Goal: Check status

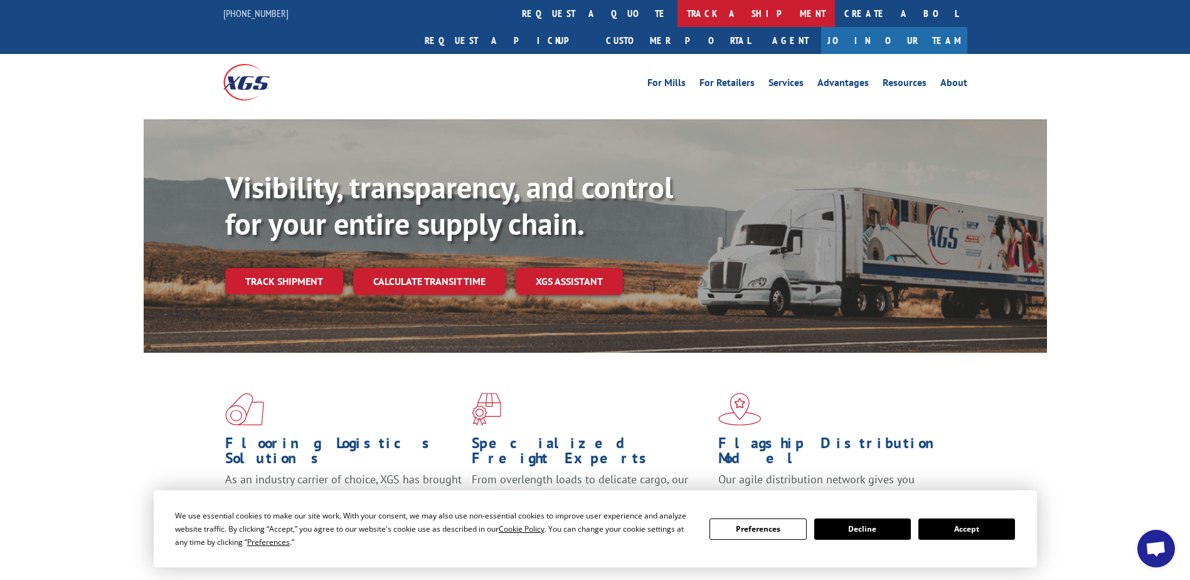
click at [678, 13] on link "track a shipment" at bounding box center [756, 13] width 157 height 27
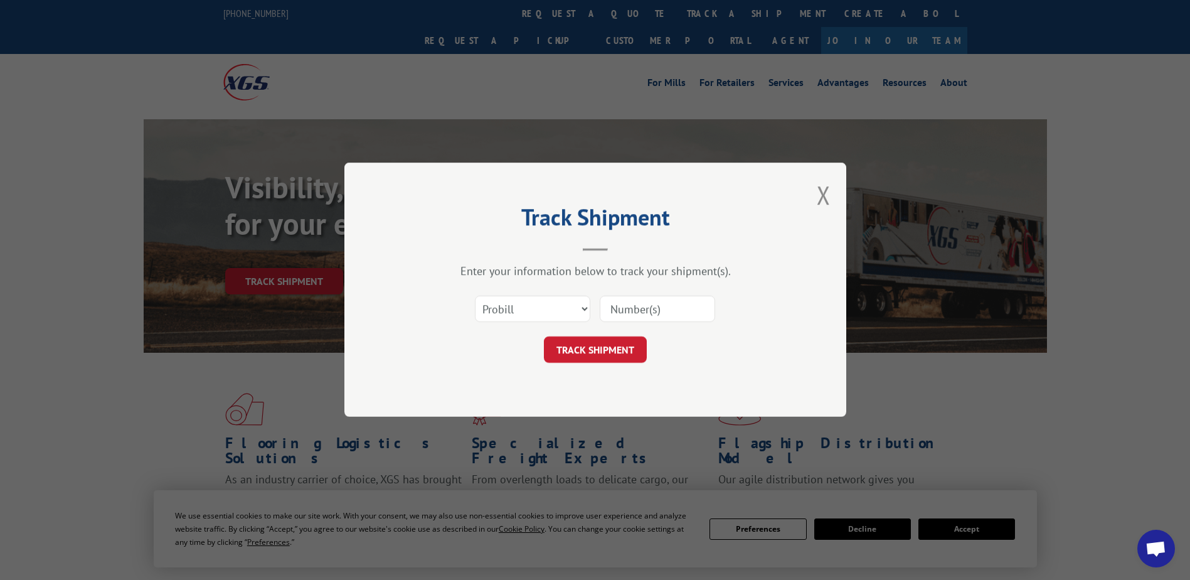
click at [671, 299] on input at bounding box center [657, 309] width 115 height 26
type input "176742000"
click button "TRACK SHIPMENT" at bounding box center [595, 350] width 103 height 26
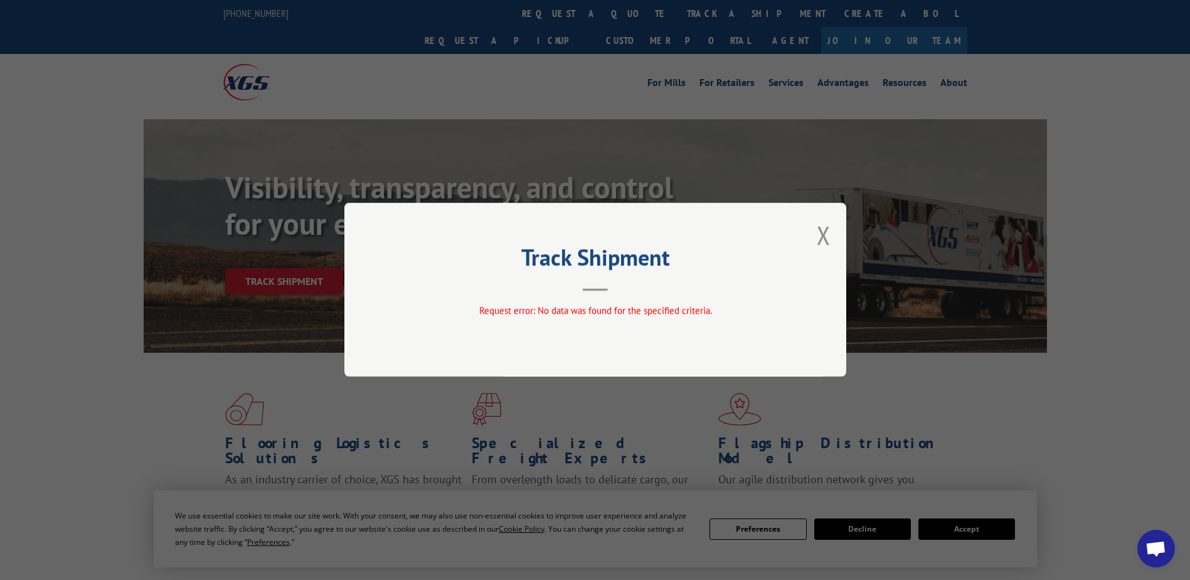
click at [819, 235] on button "Close modal" at bounding box center [824, 234] width 14 height 33
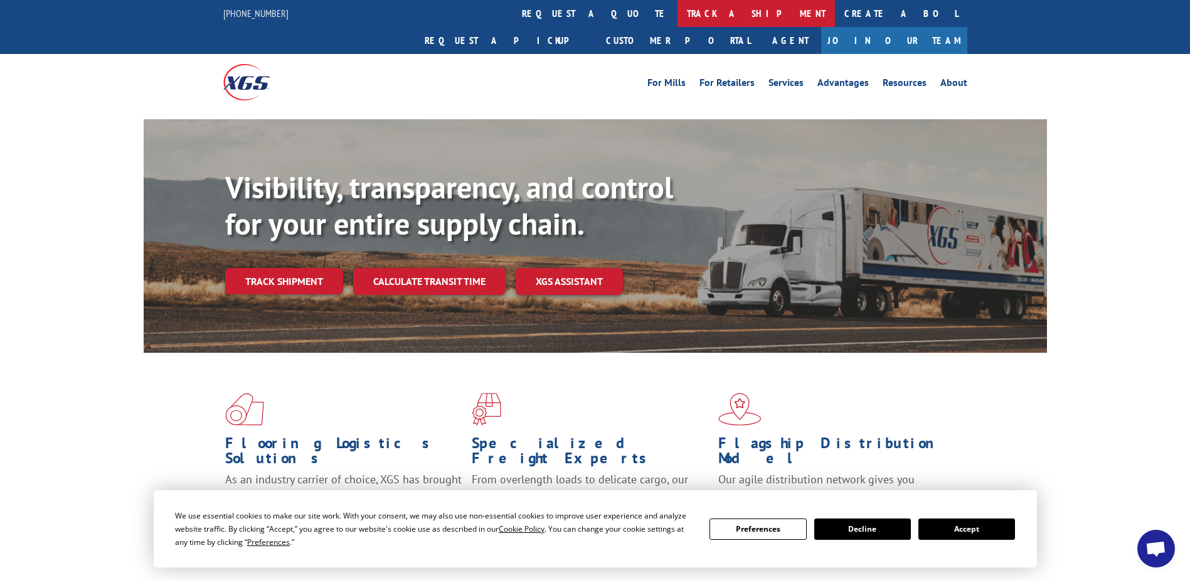
click at [678, 18] on link "track a shipment" at bounding box center [756, 13] width 157 height 27
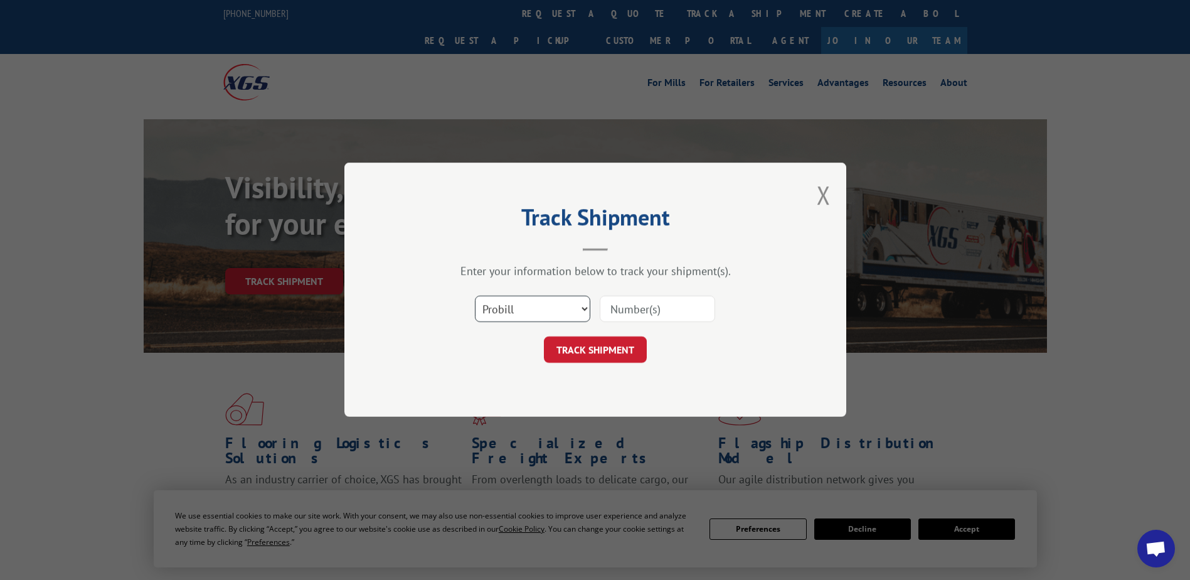
click at [557, 310] on select "Select category... Probill BOL PO" at bounding box center [532, 309] width 115 height 26
click at [475, 296] on select "Select category... Probill BOL PO" at bounding box center [532, 309] width 115 height 26
click at [630, 314] on input at bounding box center [657, 309] width 115 height 26
type input "17674200"
click button "TRACK SHIPMENT" at bounding box center [595, 350] width 103 height 26
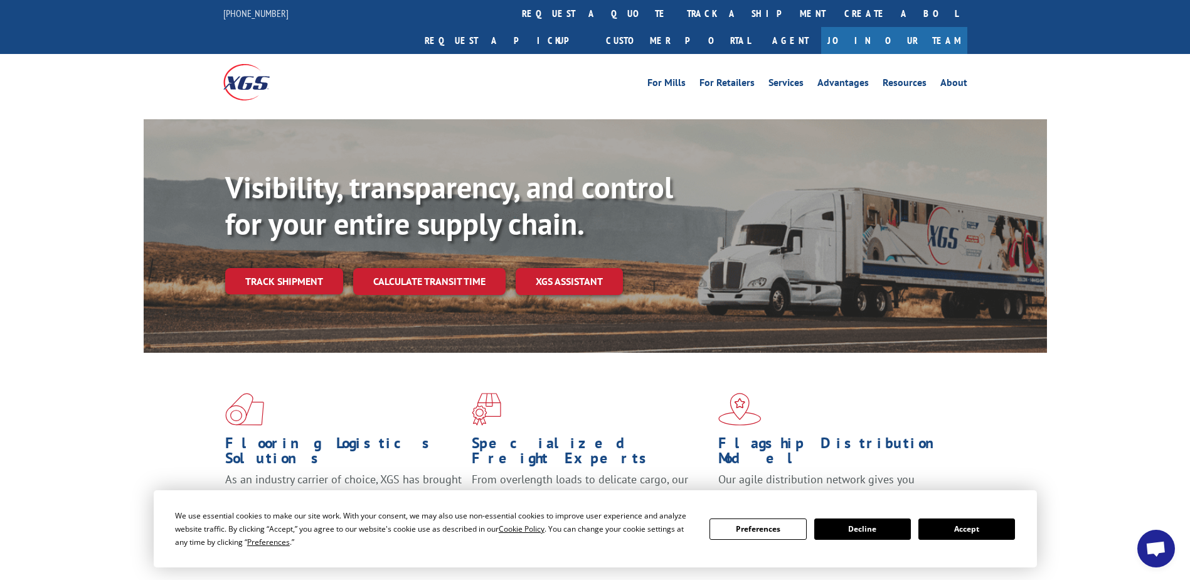
click at [678, 16] on link "track a shipment" at bounding box center [756, 13] width 157 height 27
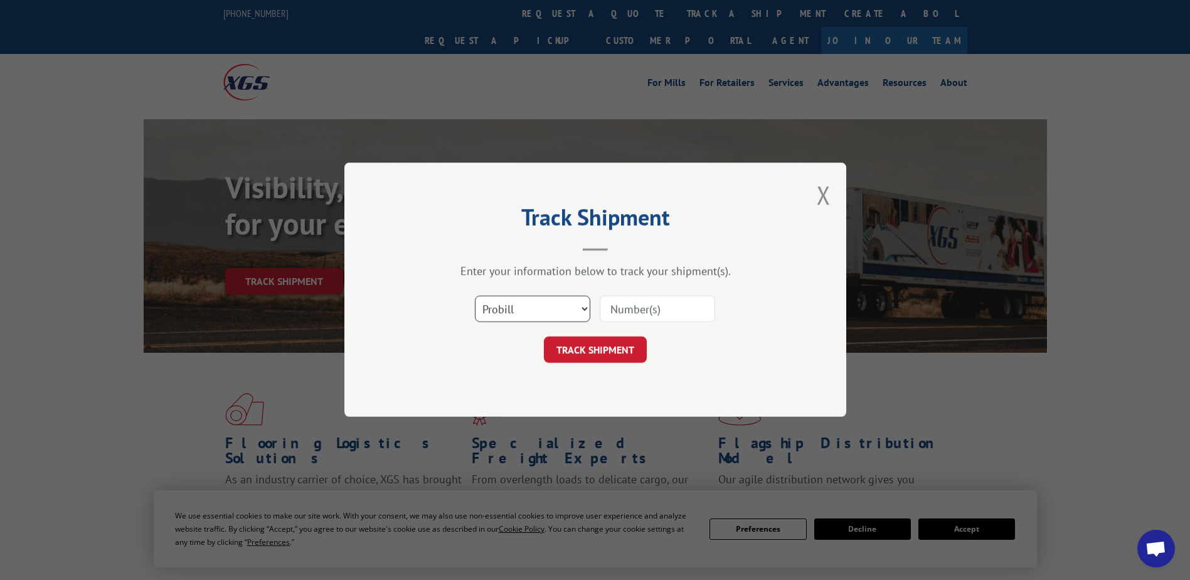
click at [552, 302] on select "Select category... Probill BOL PO" at bounding box center [532, 309] width 115 height 26
click at [548, 304] on select "Select category... Probill BOL PO" at bounding box center [532, 309] width 115 height 26
click at [629, 311] on input at bounding box center [657, 309] width 115 height 26
type input "17674200"
click button "TRACK SHIPMENT" at bounding box center [595, 350] width 103 height 26
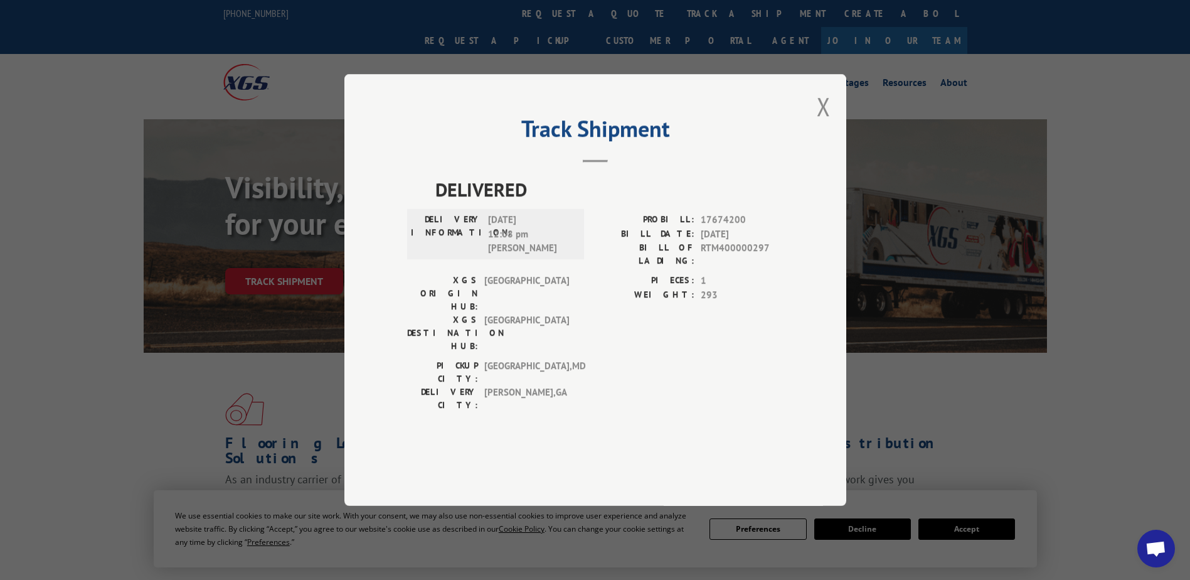
click at [940, 400] on div "Track Shipment DELIVERED DELIVERY INFORMATION: 10/09/2025 12:08 pm Tim Edwards …" at bounding box center [595, 290] width 1190 height 580
